Goal: Transaction & Acquisition: Book appointment/travel/reservation

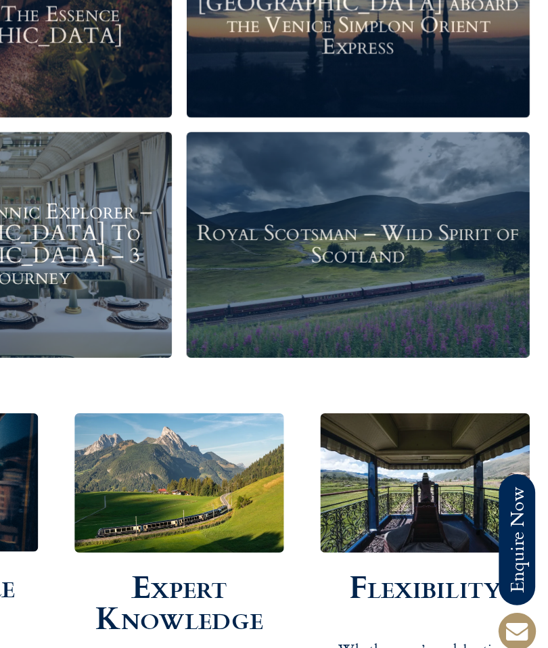
scroll to position [1858, 0]
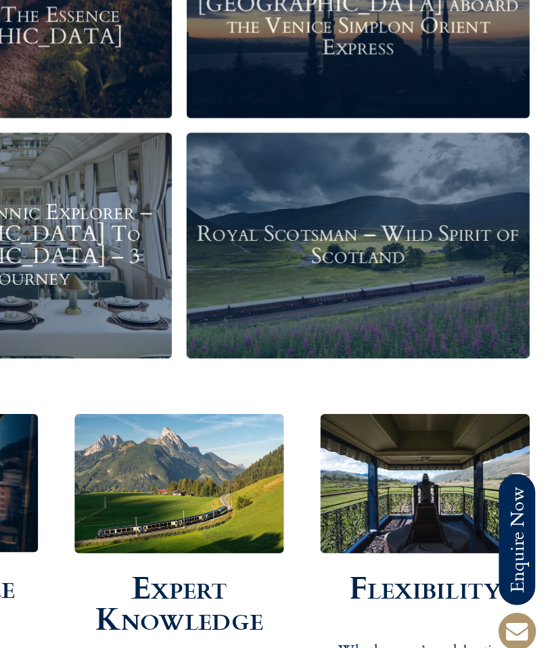
click at [315, 296] on h3 "Royal Scotsman – Wild Spirit of Scotland" at bounding box center [406, 312] width 241 height 32
click at [308, 296] on h3 "Royal Scotsman – Wild Spirit of Scotland" at bounding box center [406, 312] width 241 height 32
click at [296, 296] on h3 "Royal Scotsman – Wild Spirit of Scotland" at bounding box center [406, 312] width 241 height 32
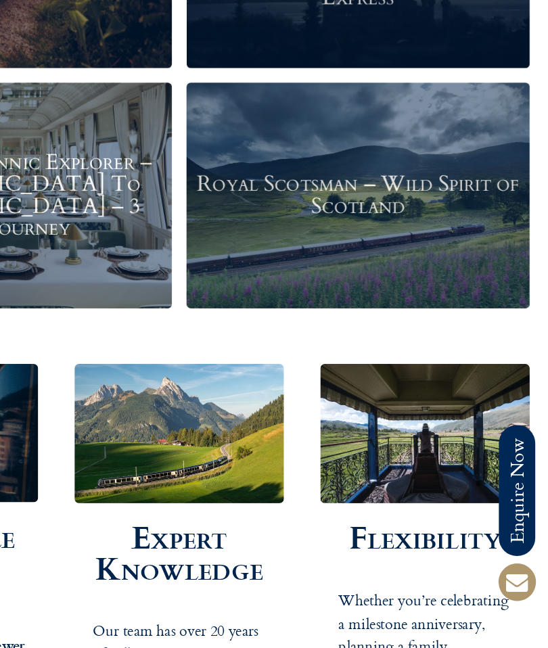
click at [286, 295] on h3 "Royal Scotsman – Wild Spirit of Scotland" at bounding box center [406, 311] width 241 height 32
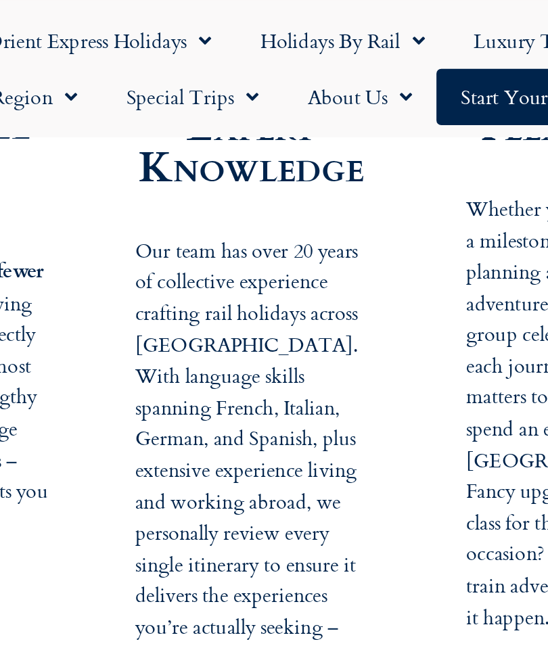
scroll to position [2347, 0]
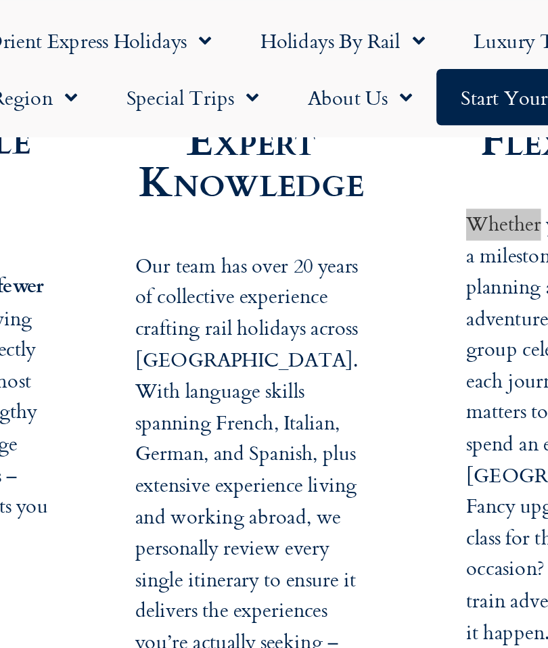
click at [372, 96] on div "Flexibility Whether you’re celebrating a milestone anniversary, planning a fami…" at bounding box center [456, 182] width 169 height 483
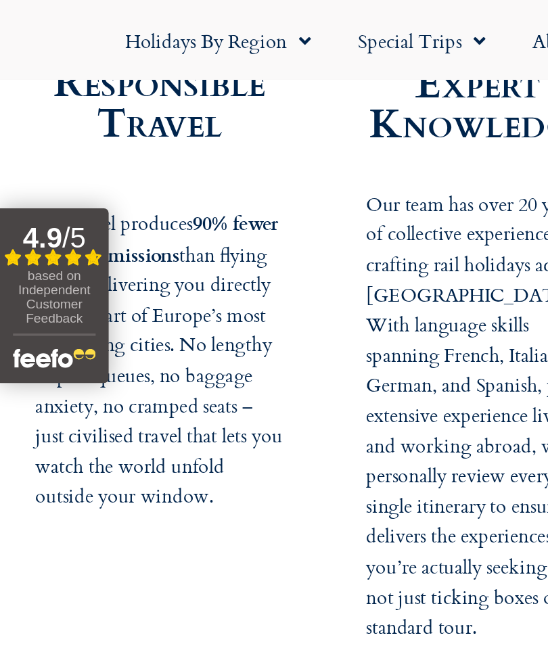
click at [170, 97] on div "Responsible Travel Rail travel produces 90% fewer carbon emissions than flying …" at bounding box center [91, 183] width 169 height 483
click at [190, 193] on div "Expert Knowledge Our team has over 20 years of collective experience crafting r…" at bounding box center [273, 183] width 169 height 483
click at [64, 186] on p "Rail travel produces 90% fewer carbon emissions than flying whilst delivering y…" at bounding box center [91, 227] width 142 height 192
click at [37, 265] on p "Rail travel produces 90% fewer carbon emissions than flying whilst delivering y…" at bounding box center [91, 227] width 142 height 192
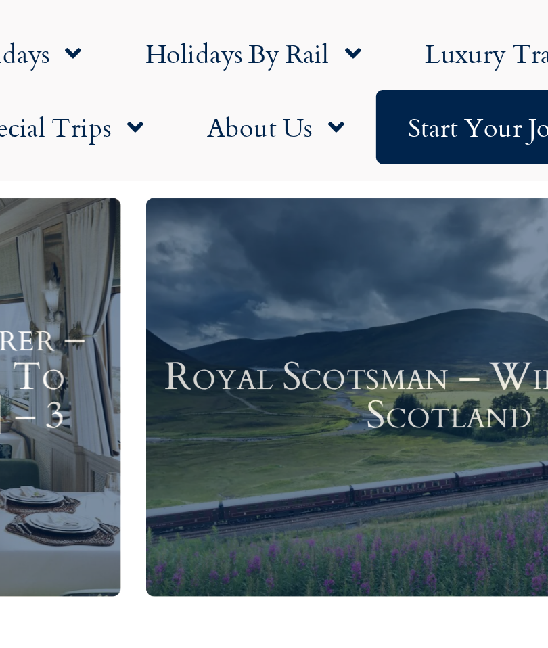
scroll to position [1975, 0]
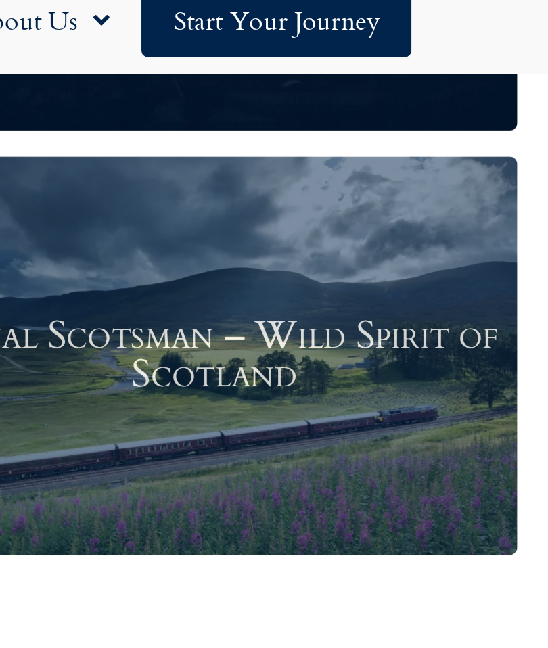
click at [286, 178] on h3 "Royal Scotsman – Wild Spirit of Scotland" at bounding box center [406, 194] width 241 height 32
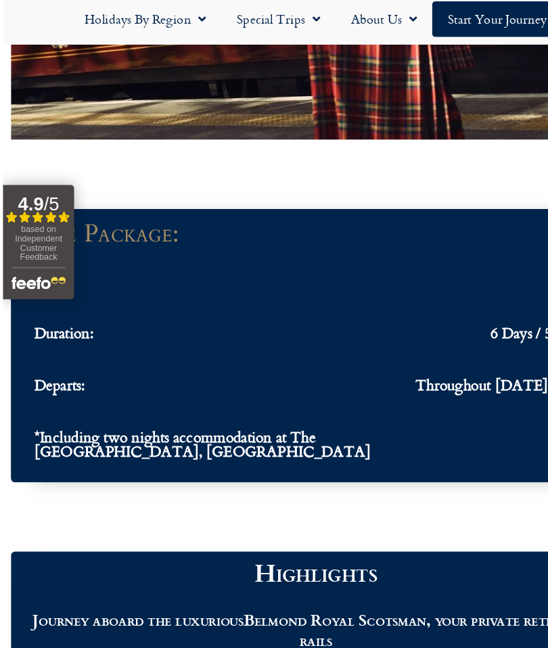
scroll to position [1332, 0]
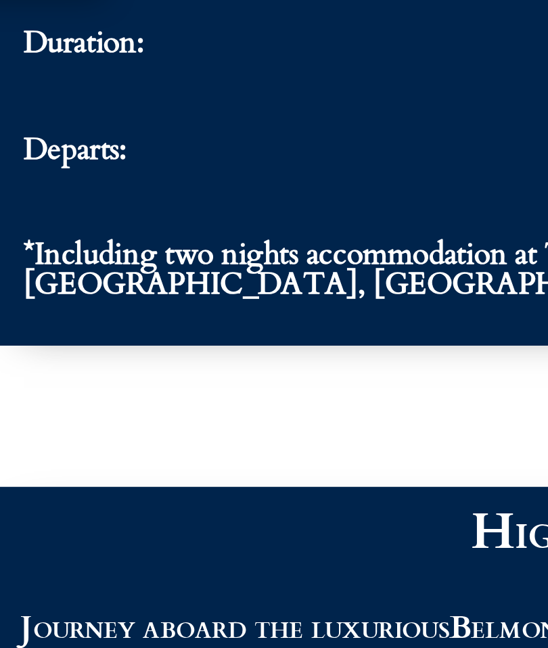
click at [214, 222] on ul "The Package: From: £8,195 Duration: 6 Days / 5 Nights Departs: Throughout 2025 …" at bounding box center [273, 328] width 493 height 212
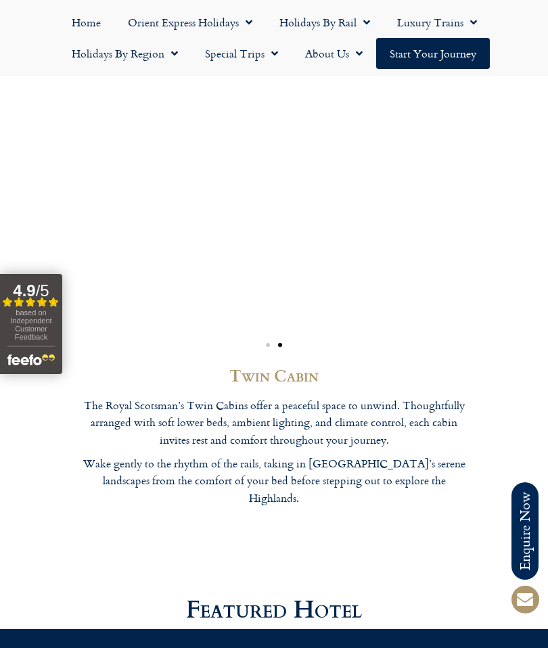
scroll to position [3655, 0]
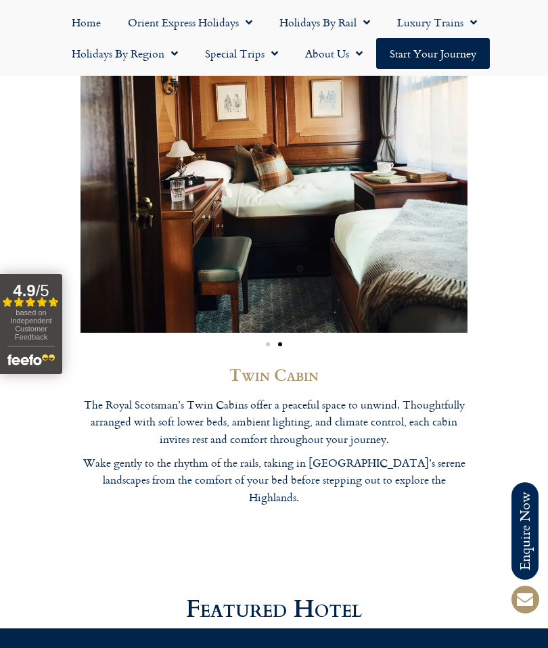
click at [264, 349] on div "Image Carousel" at bounding box center [273, 343] width 387 height 13
click at [291, 349] on div "Image Carousel" at bounding box center [273, 343] width 387 height 13
click at [445, 199] on img "2 / 2" at bounding box center [273, 138] width 387 height 387
click at [438, 218] on img "2 / 2" at bounding box center [273, 138] width 387 height 387
click at [439, 223] on img "2 / 2" at bounding box center [273, 138] width 387 height 387
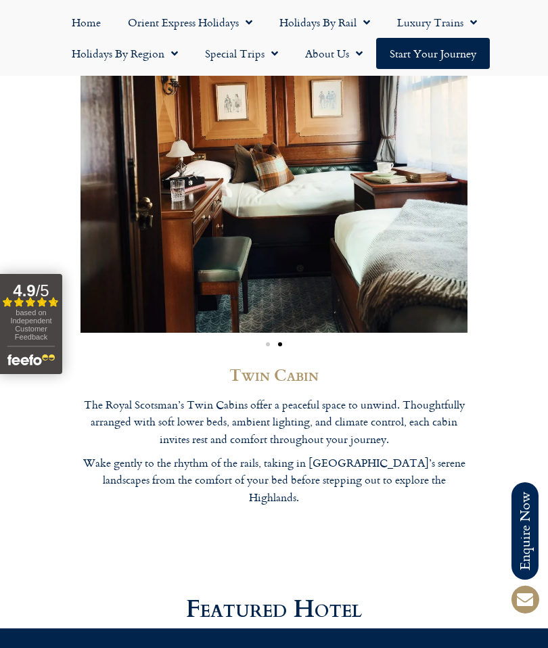
click at [269, 349] on div "Image Carousel" at bounding box center [273, 343] width 387 height 13
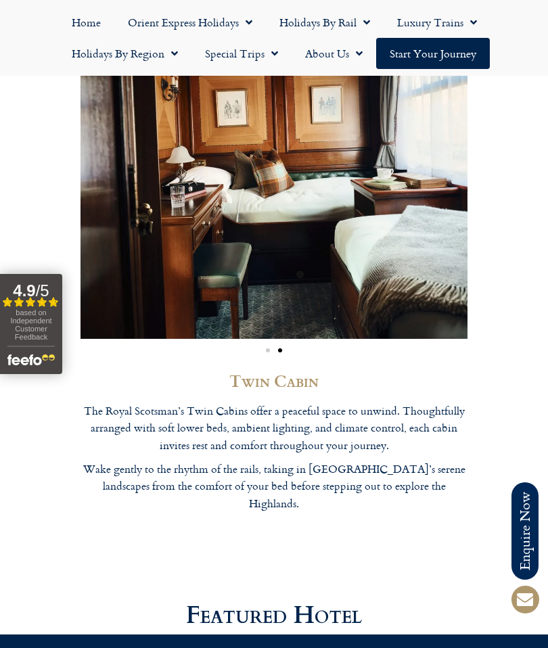
click at [278, 352] on span "Go to slide 2" at bounding box center [280, 350] width 4 height 4
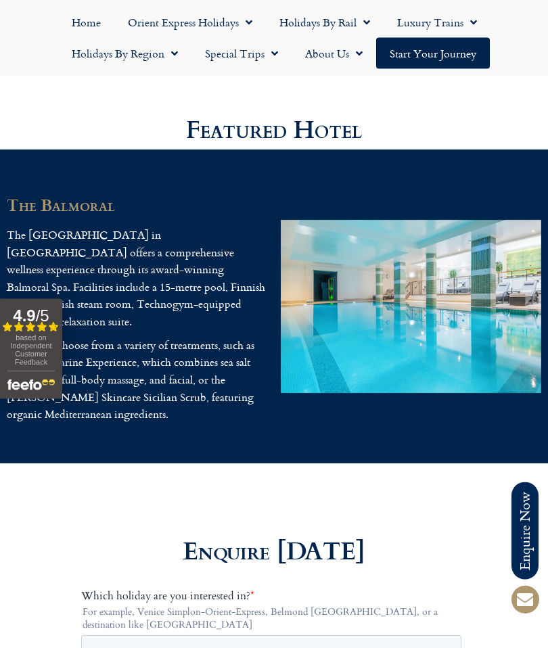
scroll to position [4153, 0]
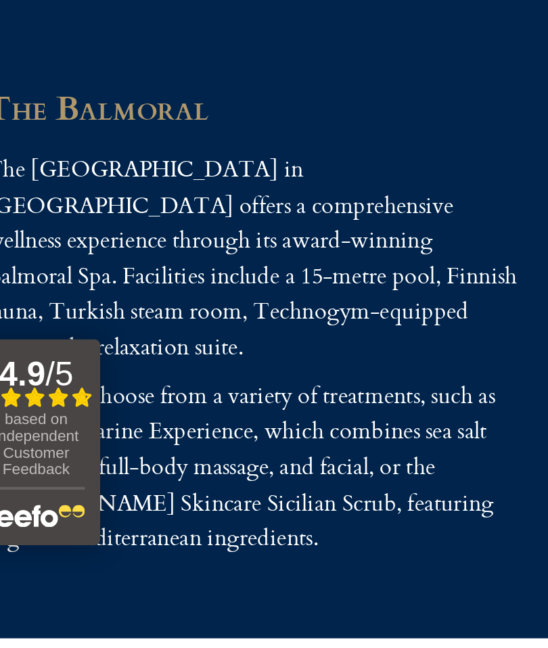
click at [51, 286] on div "The Balmoral The Balmoral Hotel in Edinburgh offers a comprehensive wellness ex…" at bounding box center [274, 287] width 548 height 314
click at [48, 278] on div "The Balmoral The Balmoral Hotel in Edinburgh offers a comprehensive wellness ex…" at bounding box center [137, 294] width 274 height 246
click at [39, 333] on div "based on Independent Customer Feedback" at bounding box center [30, 351] width 47 height 37
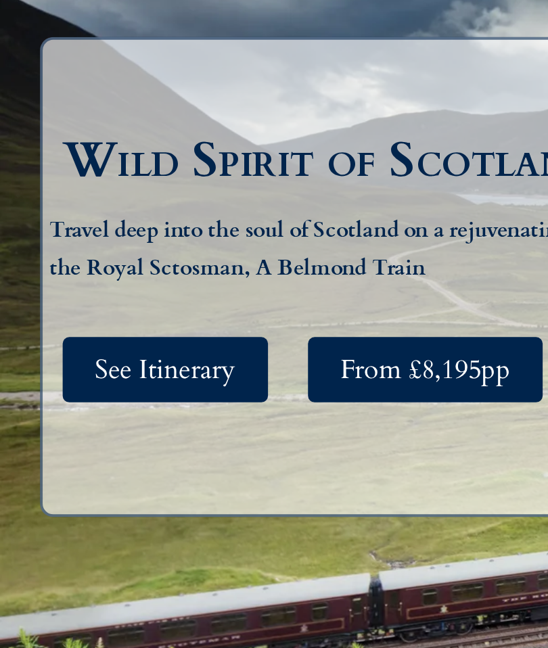
click at [113, 409] on span "See Itinerary" at bounding box center [84, 417] width 72 height 17
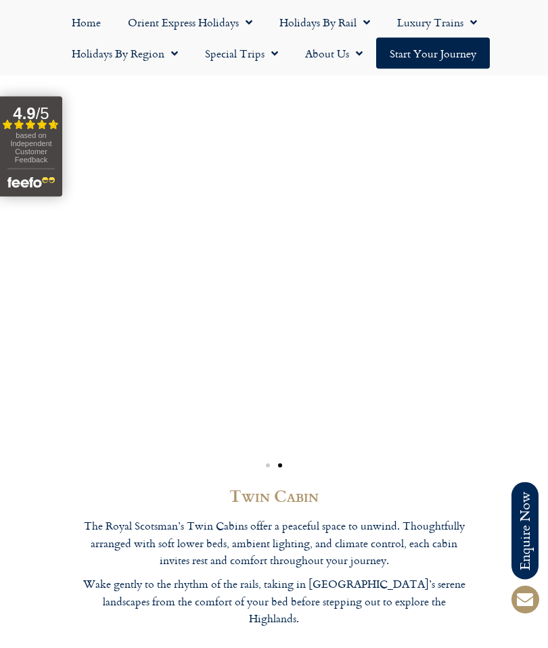
scroll to position [3642, 0]
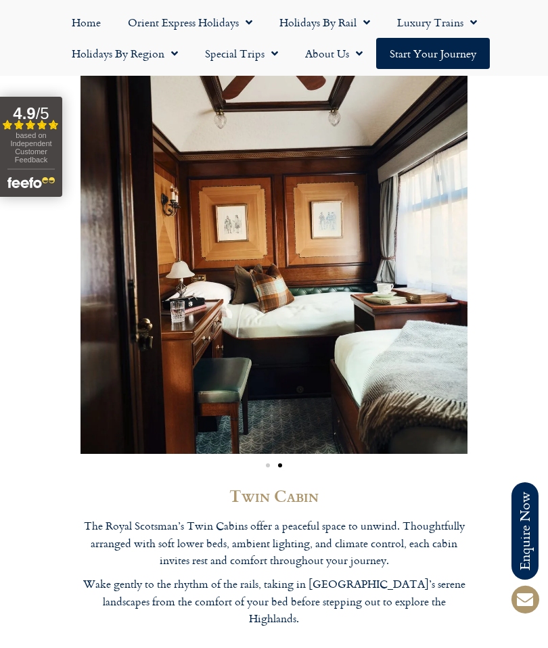
click at [112, 360] on img "2 / 2" at bounding box center [273, 259] width 387 height 387
click at [445, 291] on img "2 / 2" at bounding box center [273, 259] width 387 height 387
click at [404, 331] on img "2 / 2" at bounding box center [273, 259] width 387 height 387
click at [254, 470] on div "Image Carousel" at bounding box center [273, 464] width 387 height 13
click at [263, 470] on div "Image Carousel" at bounding box center [273, 464] width 387 height 13
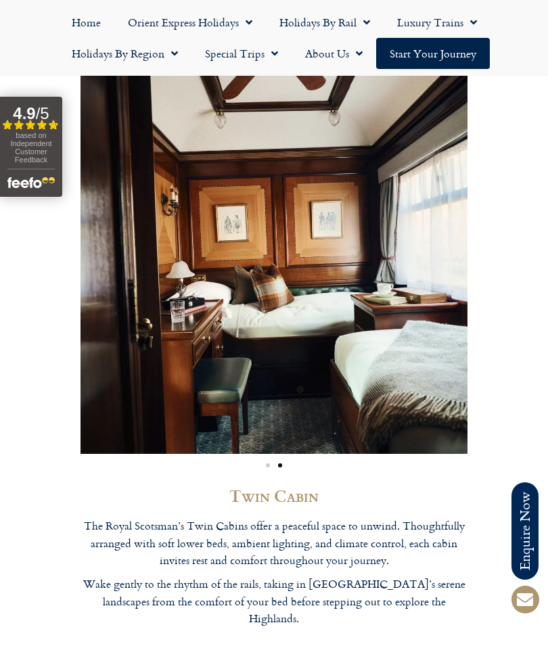
click at [291, 429] on img "2 / 2" at bounding box center [273, 259] width 387 height 387
click at [266, 470] on div "Image Carousel" at bounding box center [273, 464] width 387 height 13
click at [272, 470] on div "Image Carousel" at bounding box center [273, 464] width 387 height 13
click at [260, 470] on div "Image Carousel" at bounding box center [273, 464] width 387 height 13
click at [274, 470] on div "Image Carousel" at bounding box center [273, 464] width 387 height 13
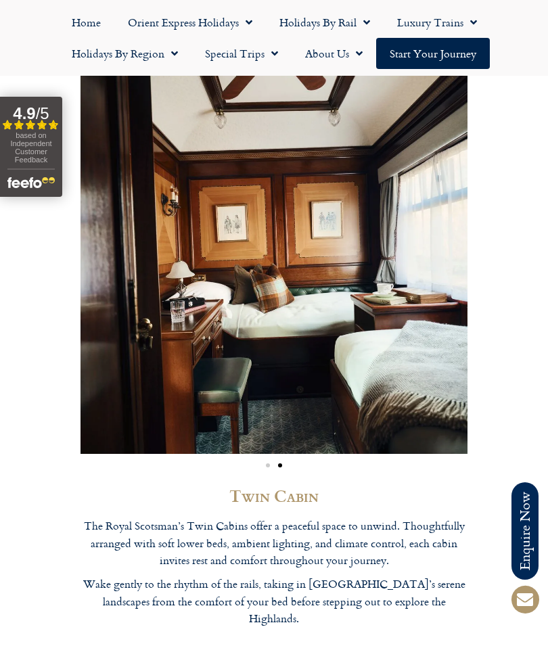
click at [258, 470] on div "Image Carousel" at bounding box center [273, 464] width 387 height 13
click at [301, 420] on img "2 / 2" at bounding box center [273, 259] width 387 height 387
click at [289, 394] on img "2 / 2" at bounding box center [273, 259] width 387 height 387
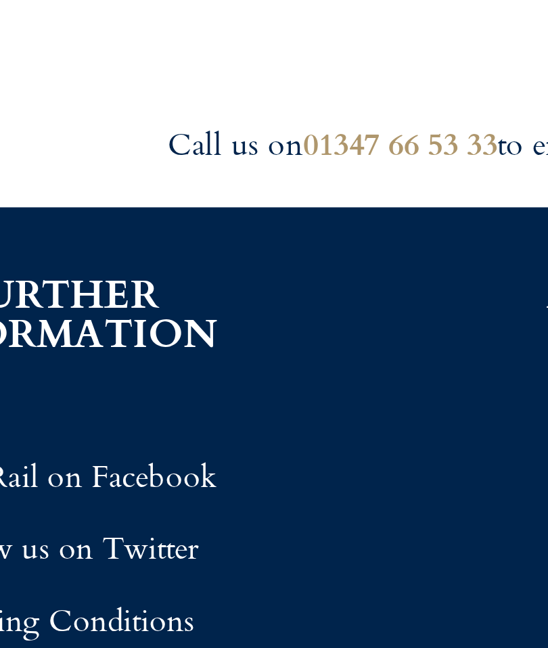
scroll to position [5230, 0]
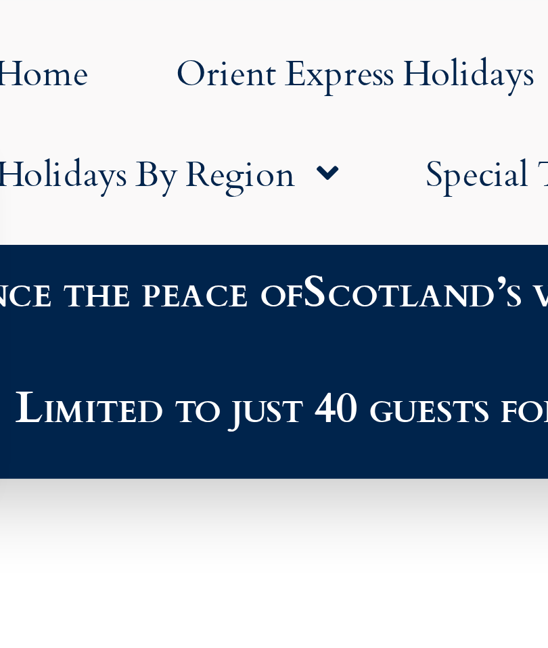
click at [116, 27] on link "Orient Express Holidays" at bounding box center [189, 22] width 151 height 31
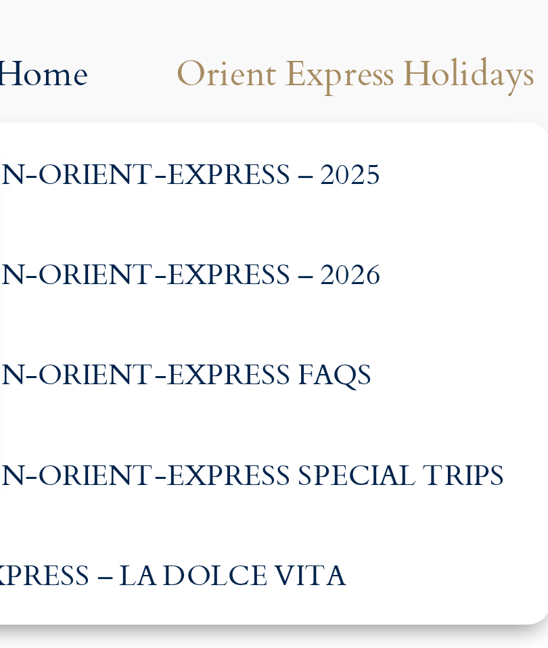
scroll to position [2009, 0]
click at [114, 24] on link "Orient Express Holidays" at bounding box center [189, 22] width 151 height 31
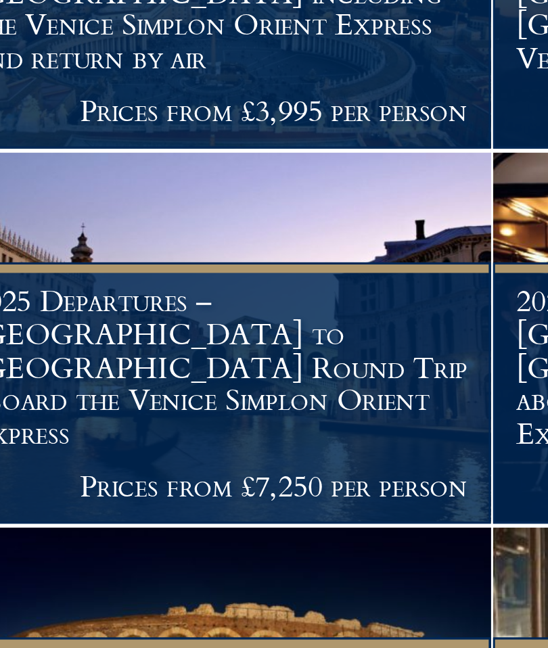
scroll to position [775, 0]
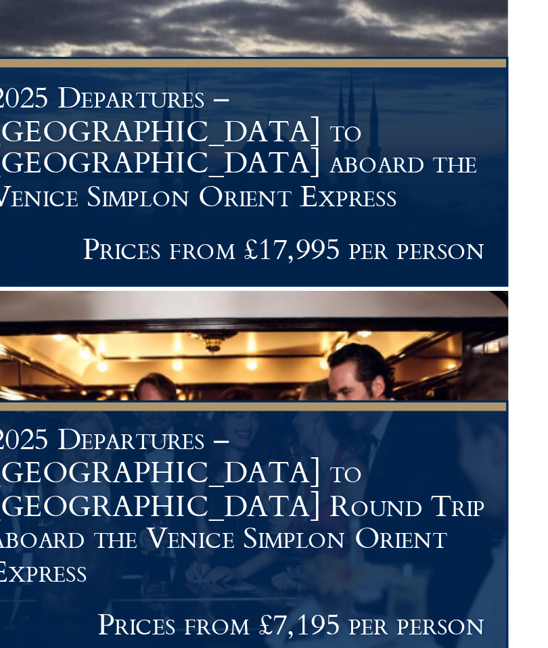
click at [368, 514] on h1 "2025 Departures – [GEOGRAPHIC_DATA] to [GEOGRAPHIC_DATA] Round Trip aboard the …" at bounding box center [447, 540] width 159 height 53
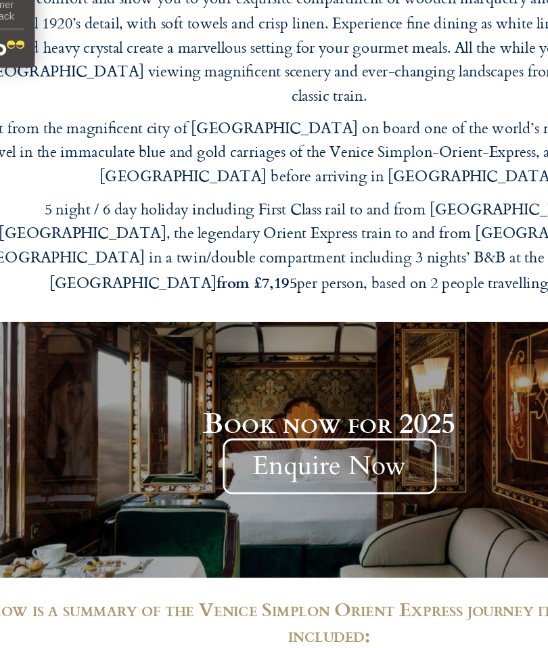
scroll to position [1803, 0]
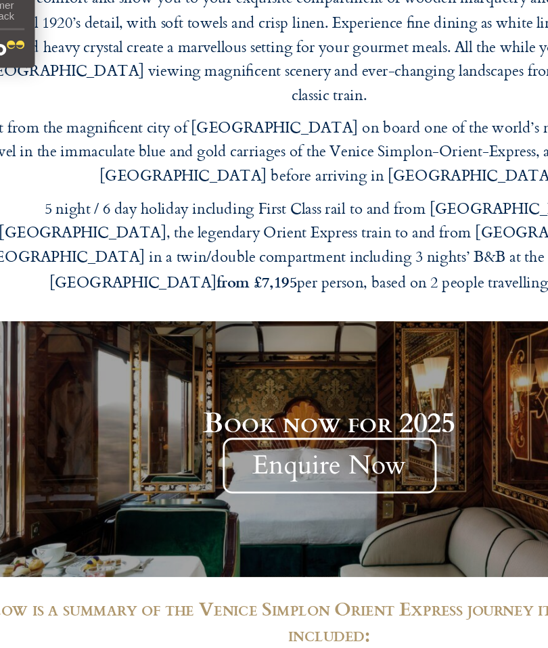
click at [304, 462] on span "Enquire Now" at bounding box center [273, 482] width 153 height 40
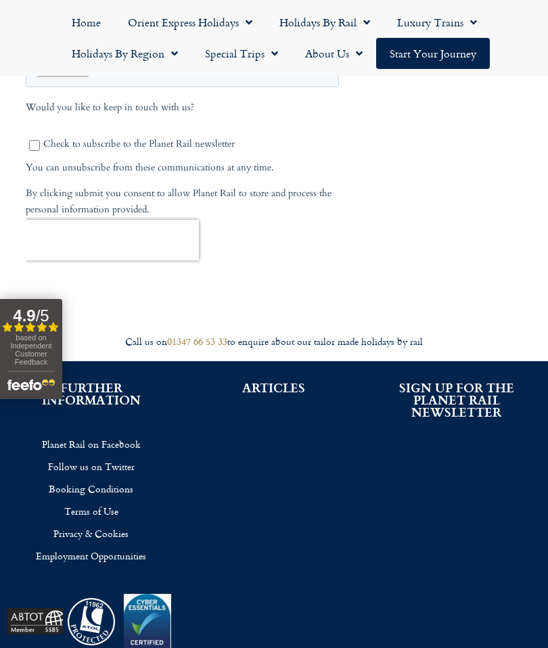
scroll to position [940, 0]
